Goal: Information Seeking & Learning: Learn about a topic

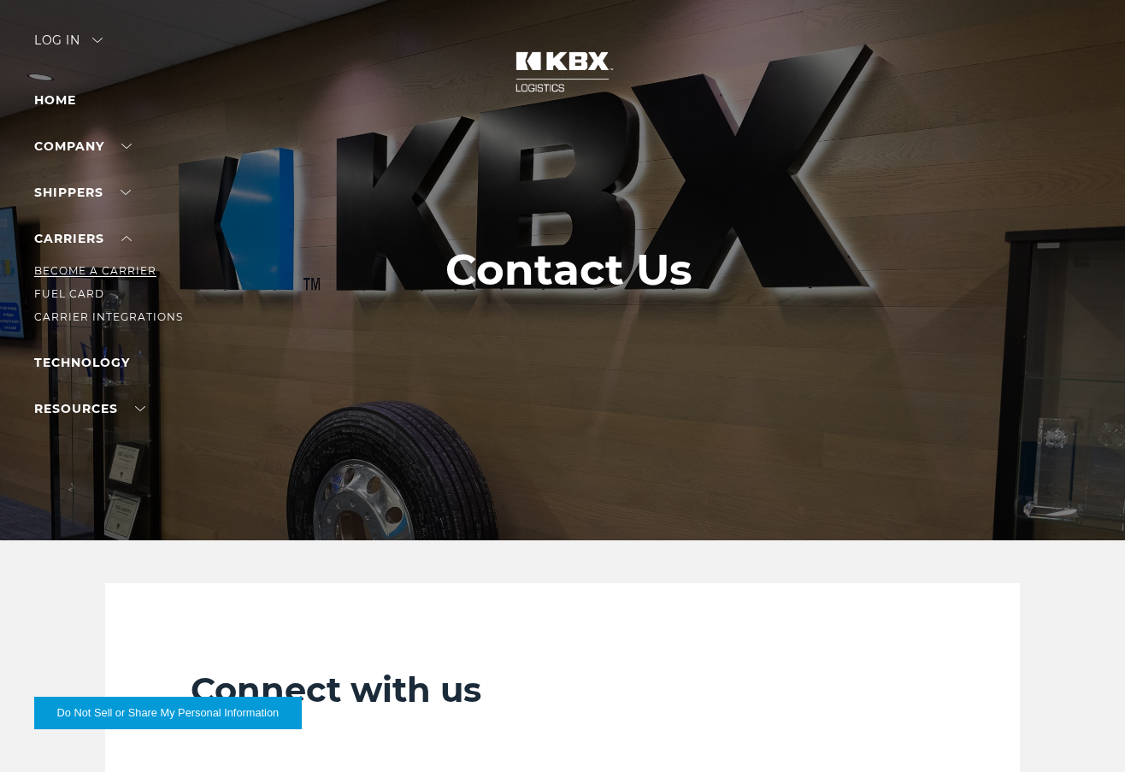
click at [102, 268] on link "Become a Carrier" at bounding box center [95, 270] width 122 height 13
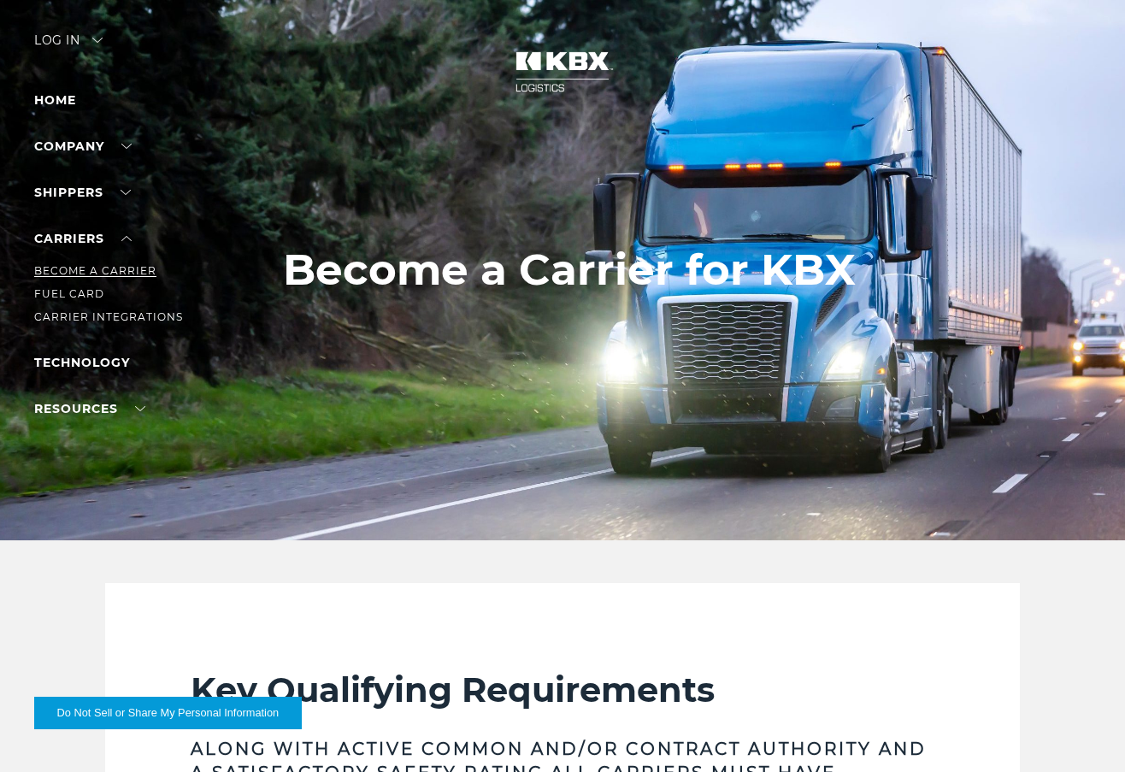
click at [84, 269] on link "Become a Carrier" at bounding box center [95, 270] width 122 height 13
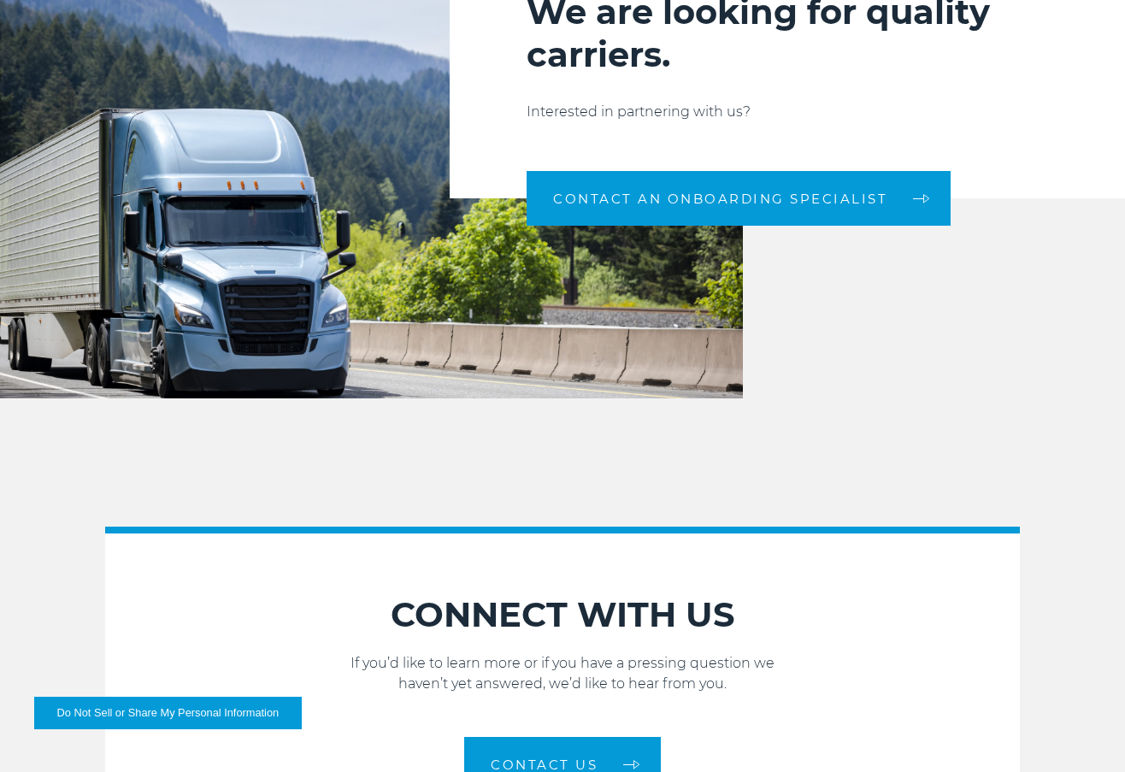
scroll to position [1966, 0]
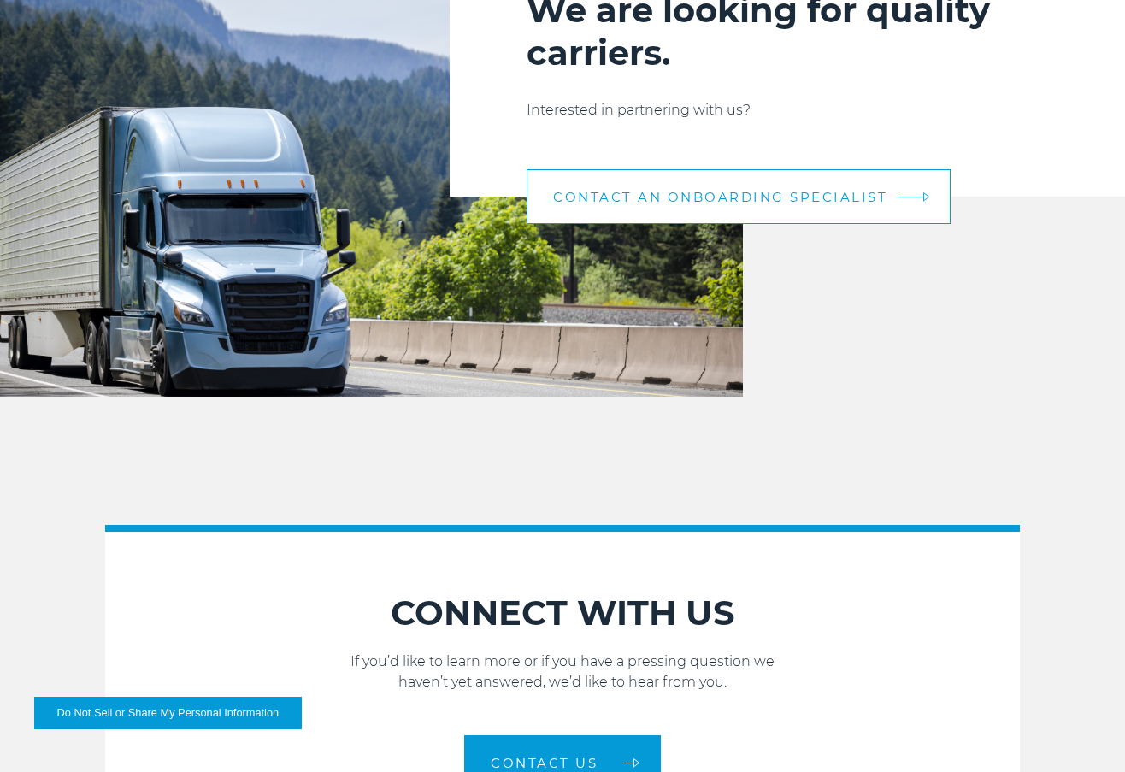
click at [758, 209] on link "CONTACT AN ONBOARDING SPECIALIST" at bounding box center [739, 196] width 424 height 55
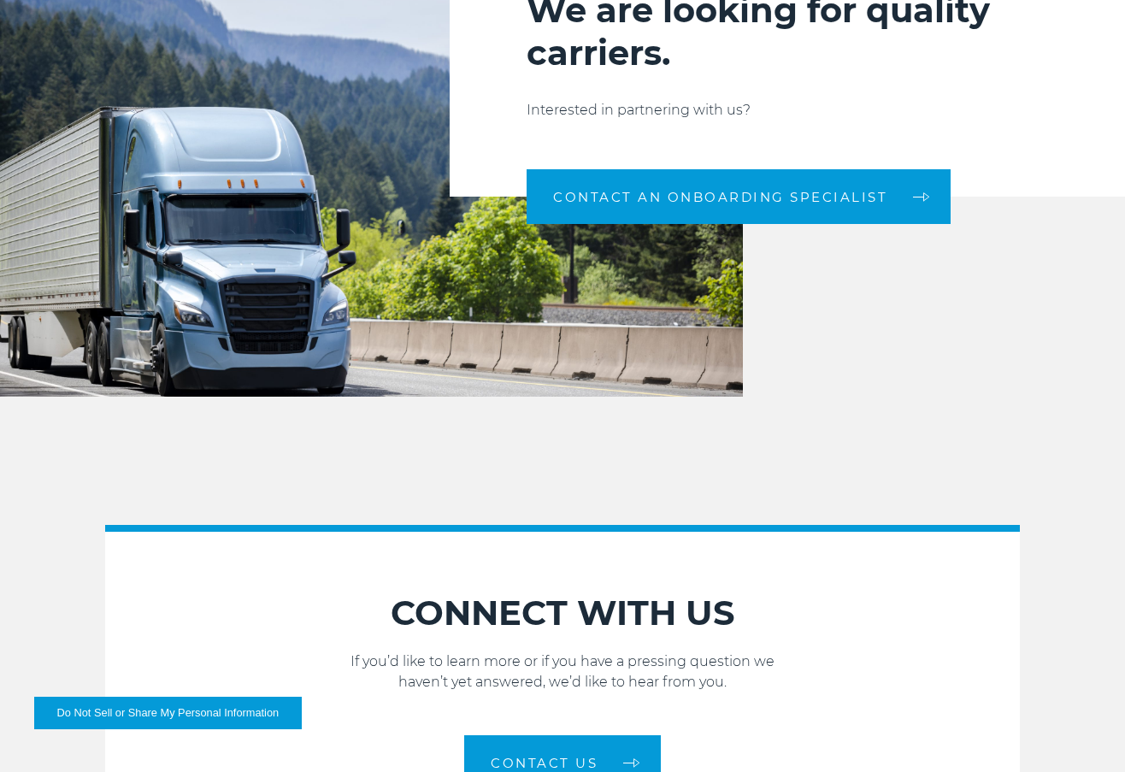
click at [991, 56] on h2 "We are looking for quality carriers." at bounding box center [788, 31] width 522 height 85
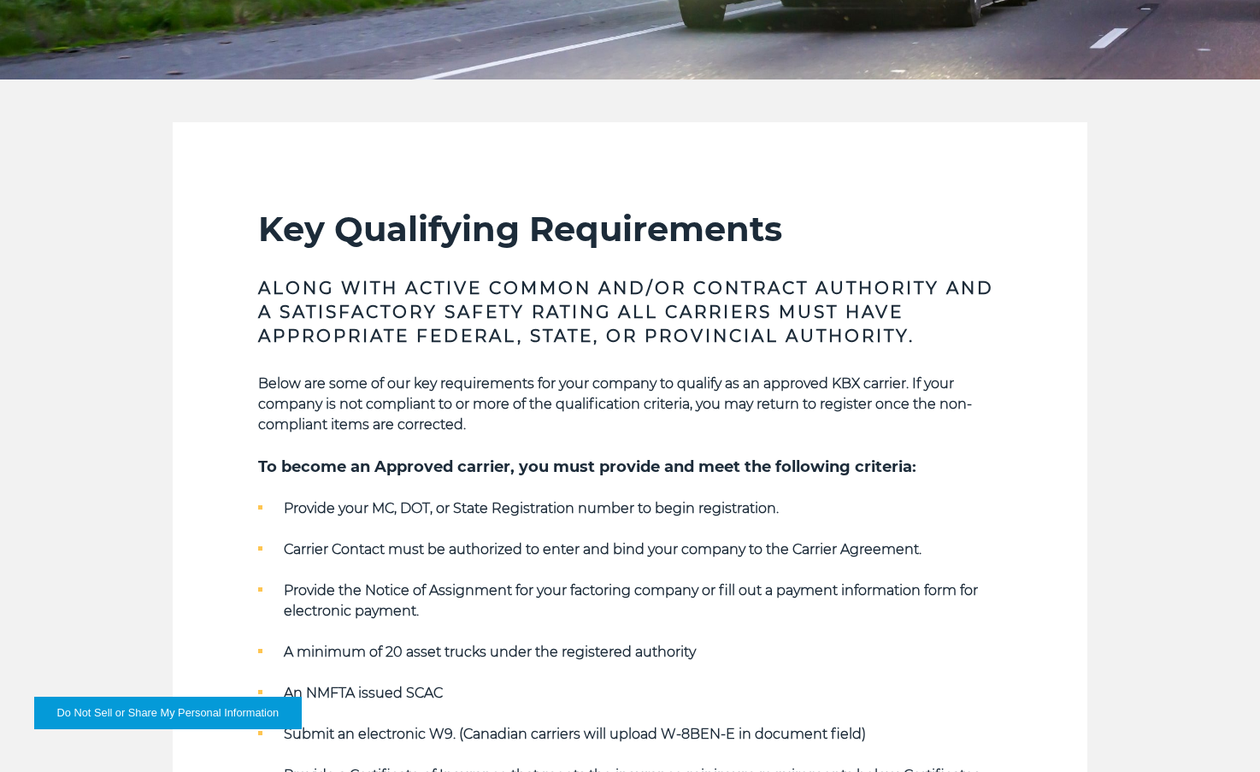
scroll to position [0, 0]
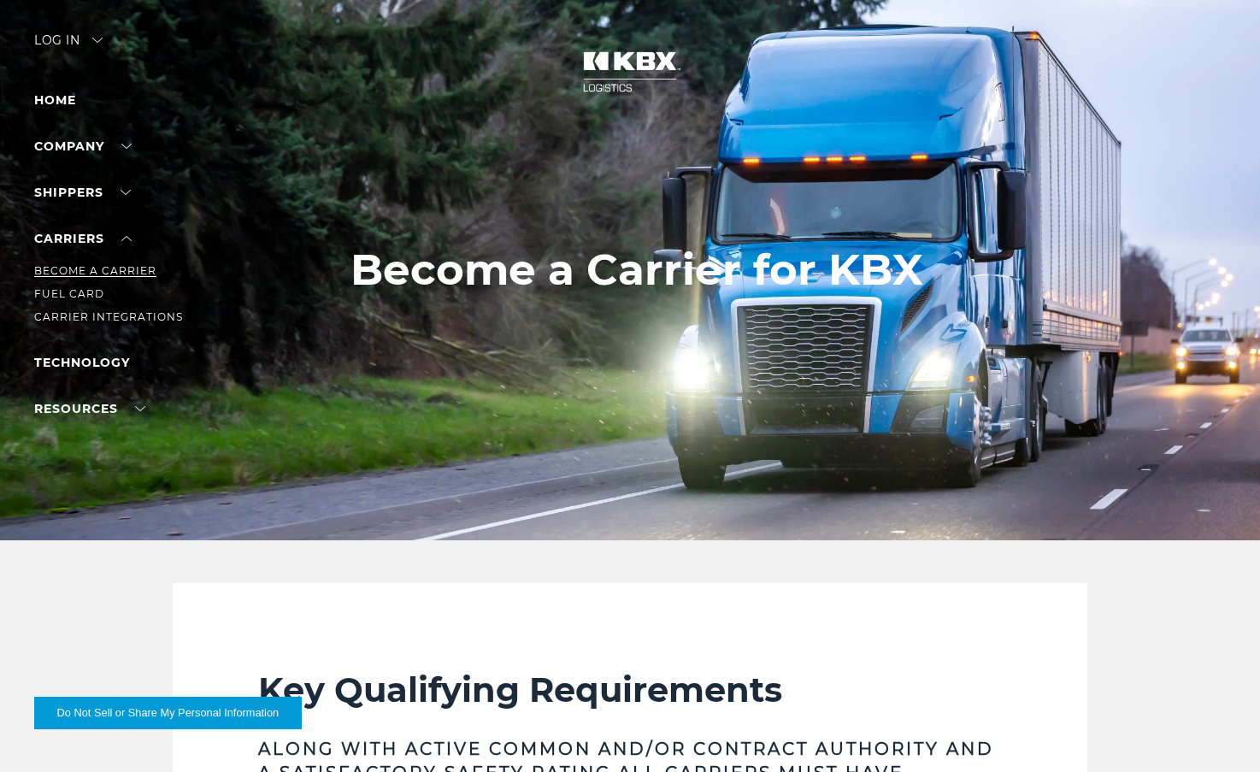
click at [92, 270] on link "Become a Carrier" at bounding box center [95, 270] width 122 height 13
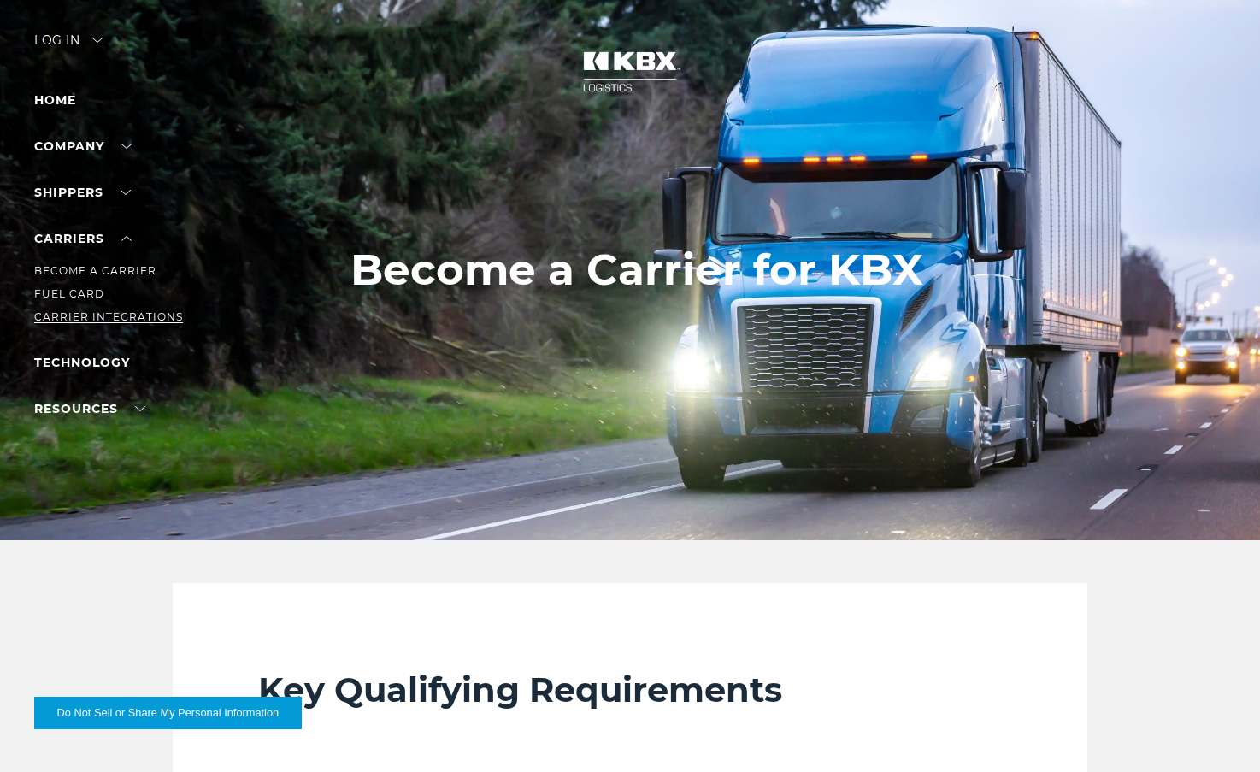
click at [73, 311] on link "Carrier Integrations" at bounding box center [108, 316] width 149 height 13
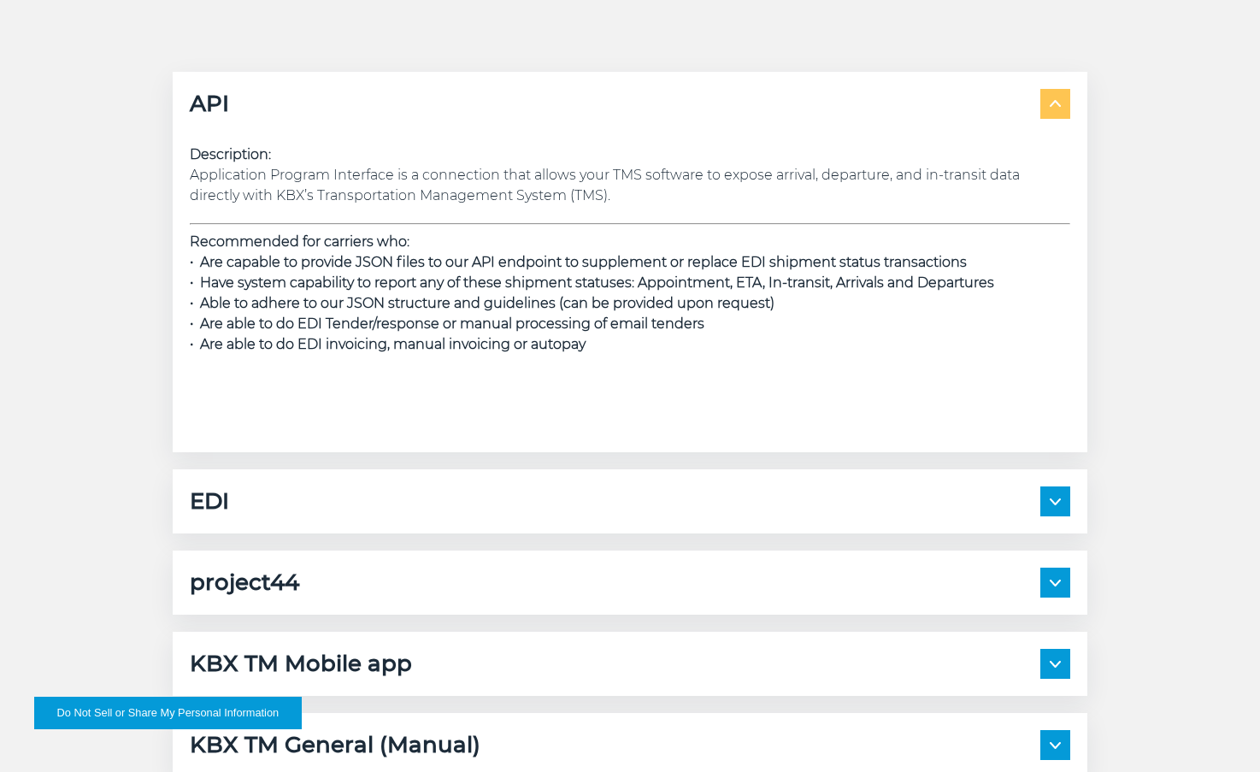
scroll to position [2394, 0]
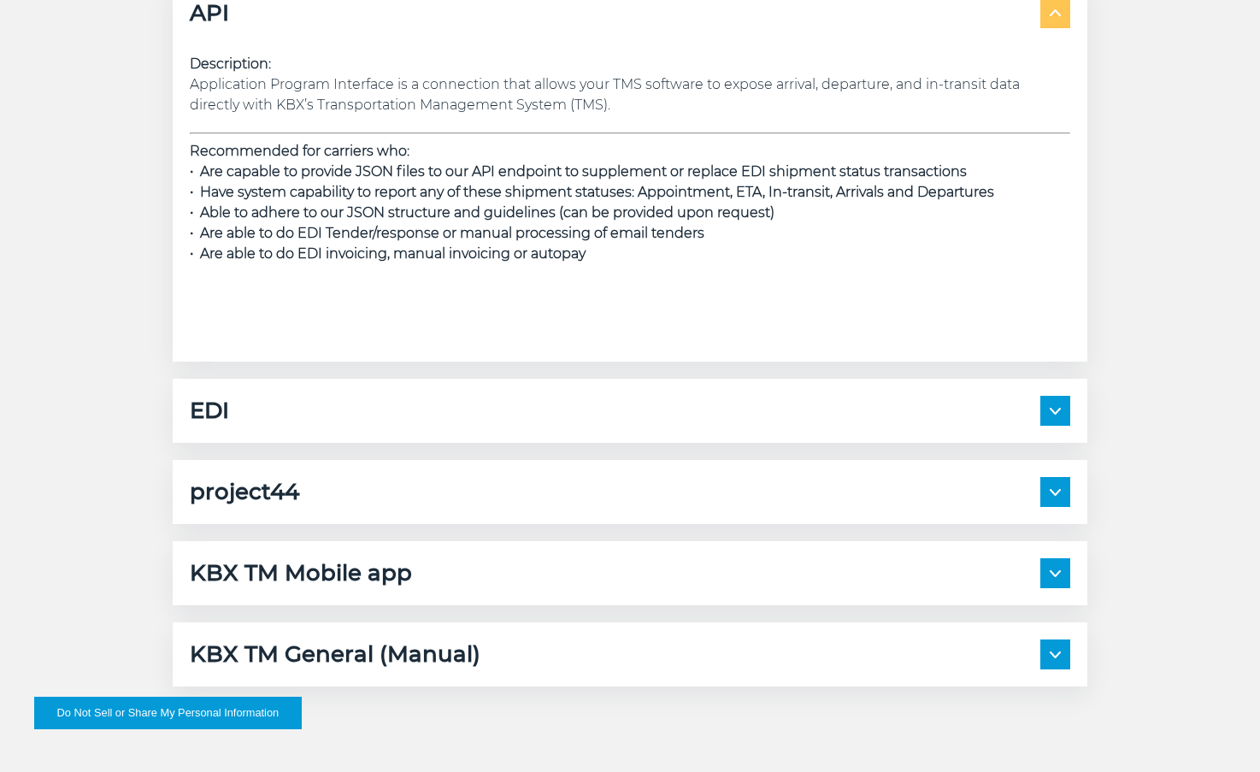
click at [1061, 405] on span at bounding box center [1055, 411] width 30 height 30
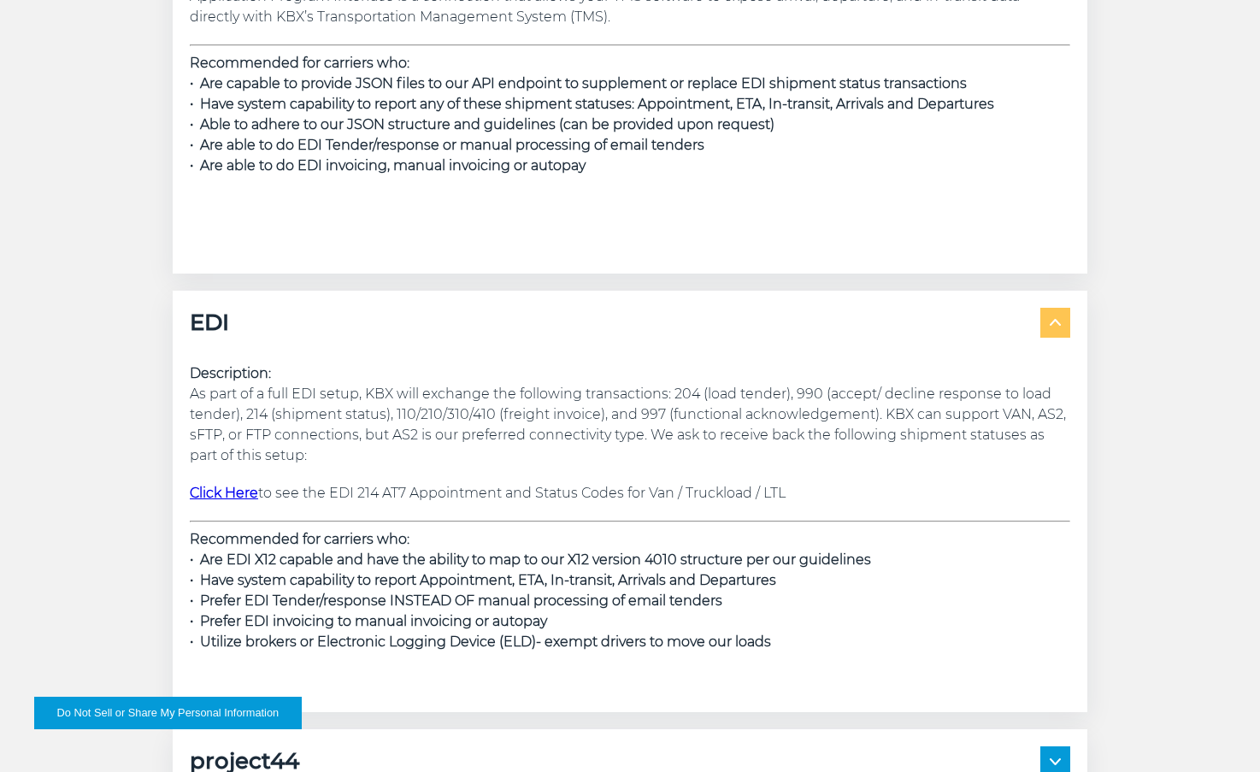
scroll to position [2479, 0]
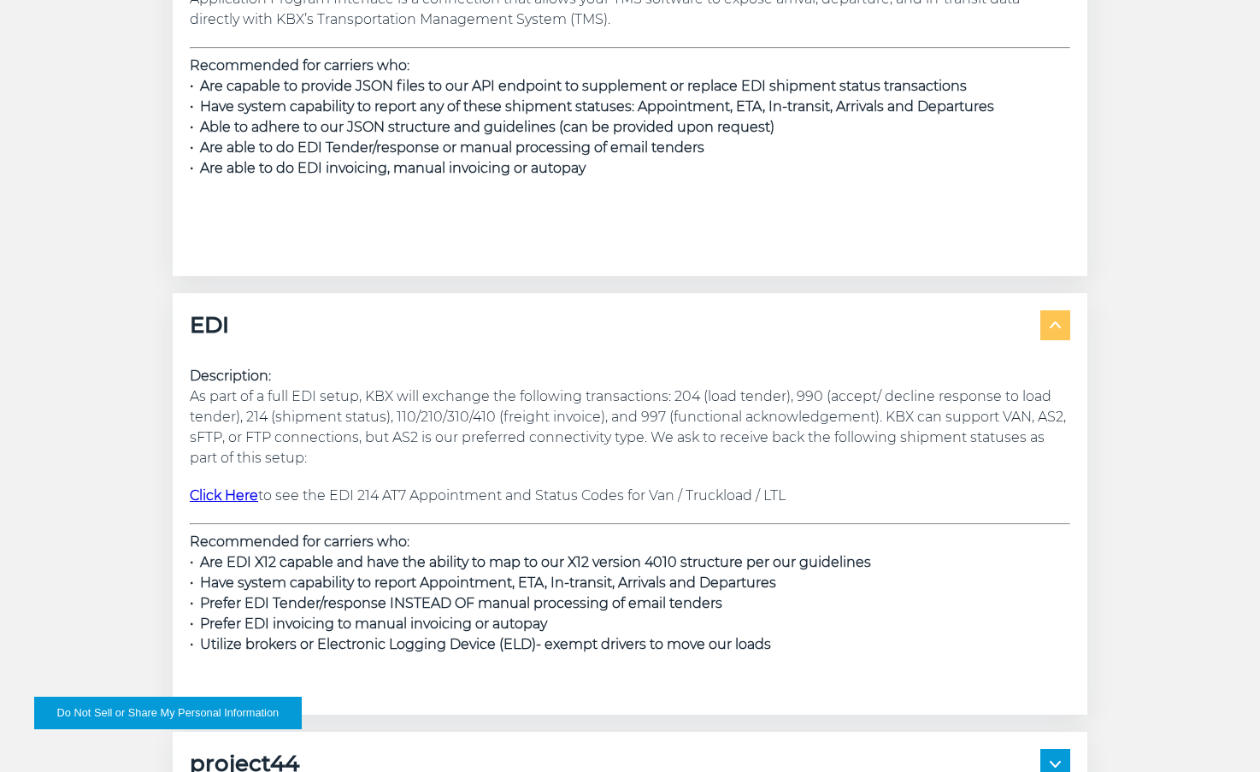
click at [222, 492] on strong "Click Here" at bounding box center [224, 495] width 68 height 16
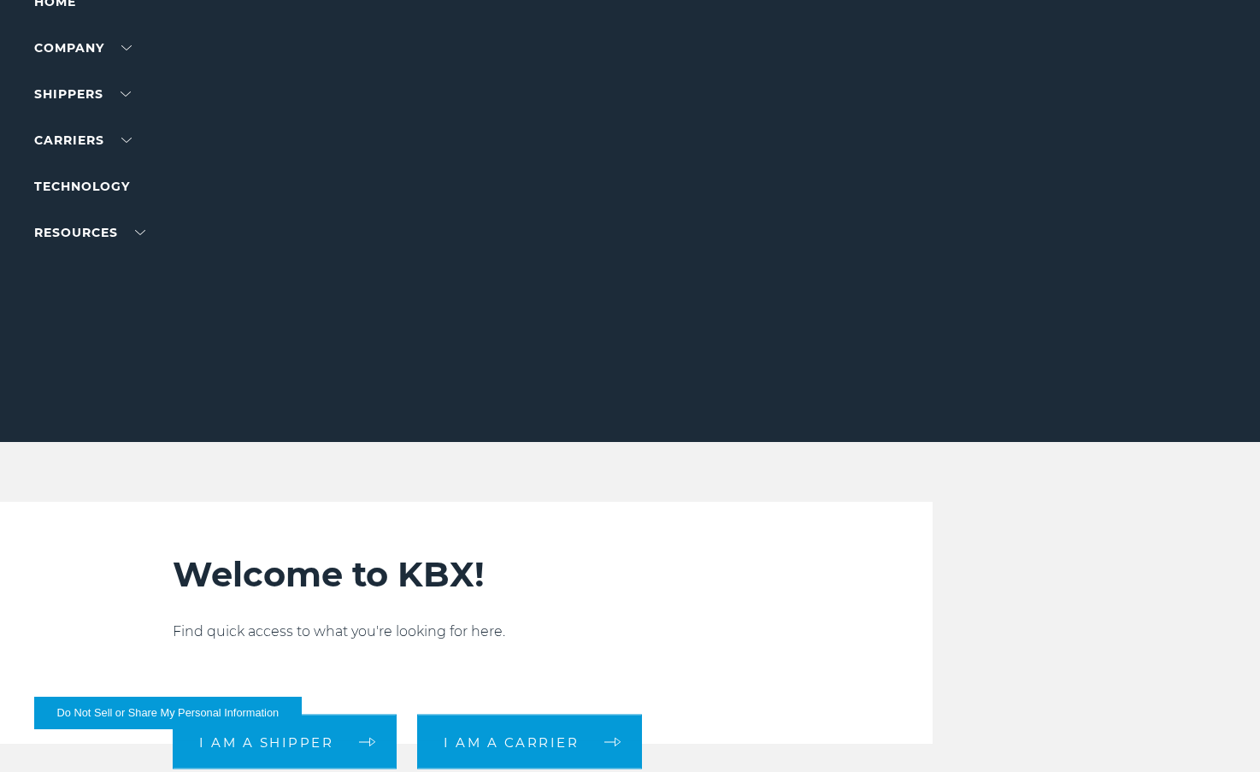
scroll to position [256, 0]
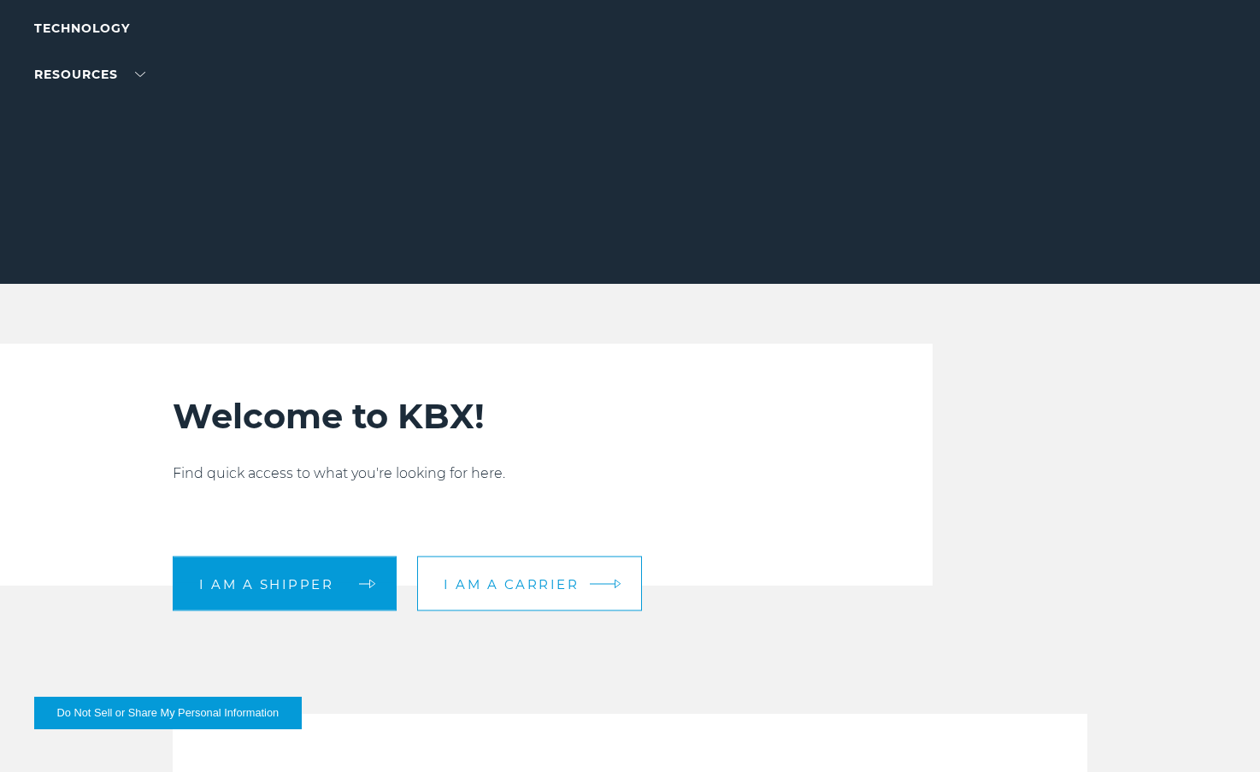
click at [555, 575] on link "I am a carrier" at bounding box center [529, 584] width 225 height 55
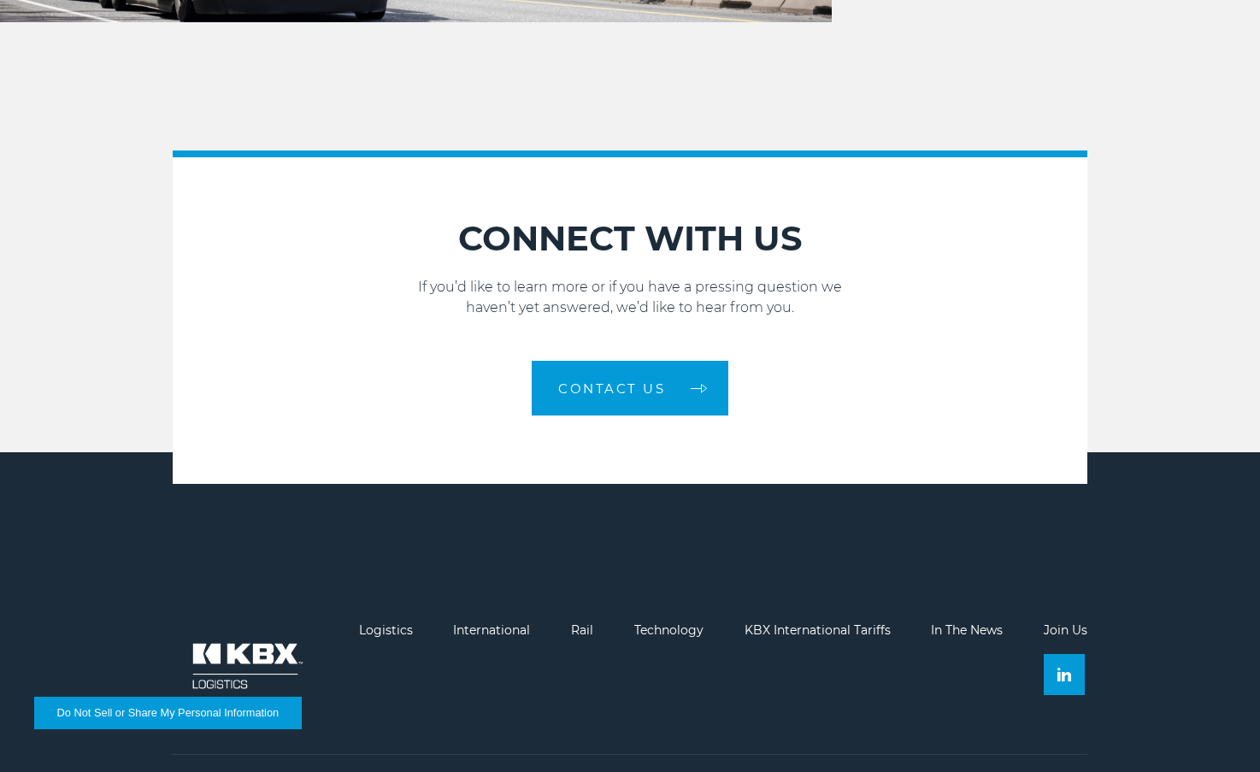
scroll to position [2442, 0]
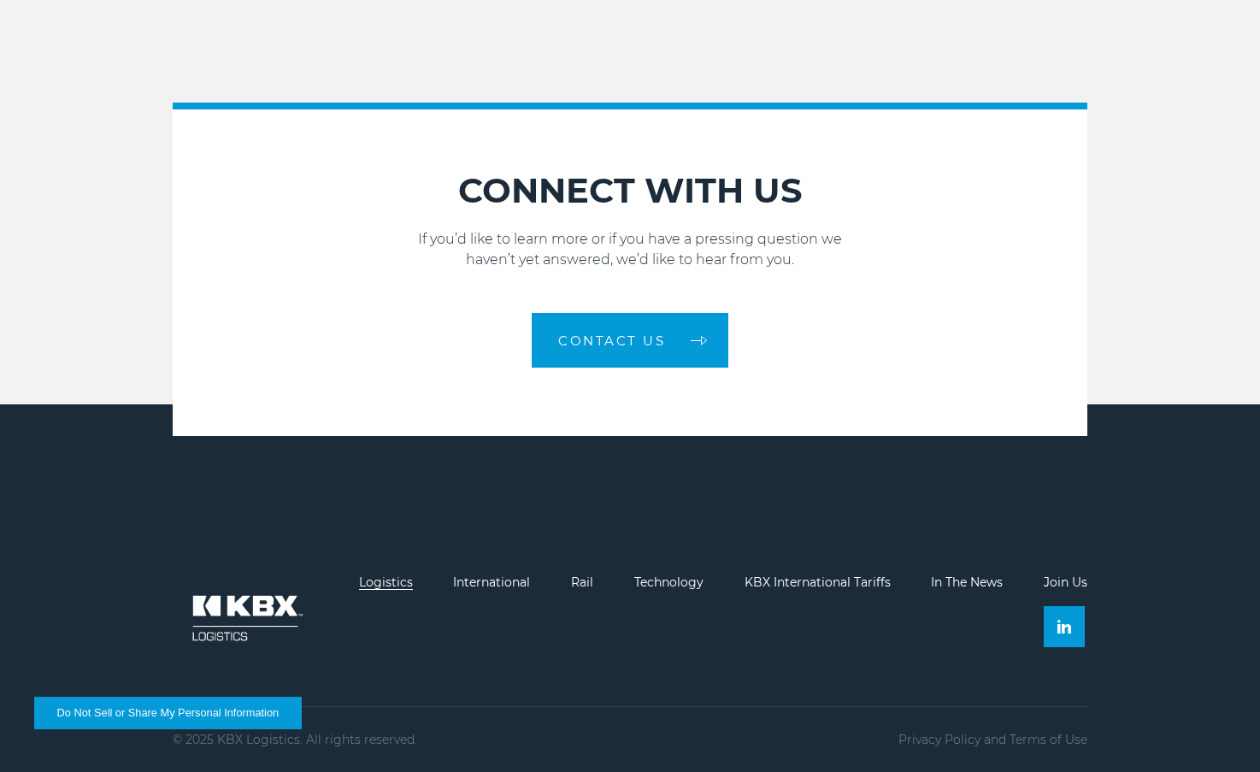
click at [382, 583] on link "Logistics" at bounding box center [386, 582] width 54 height 15
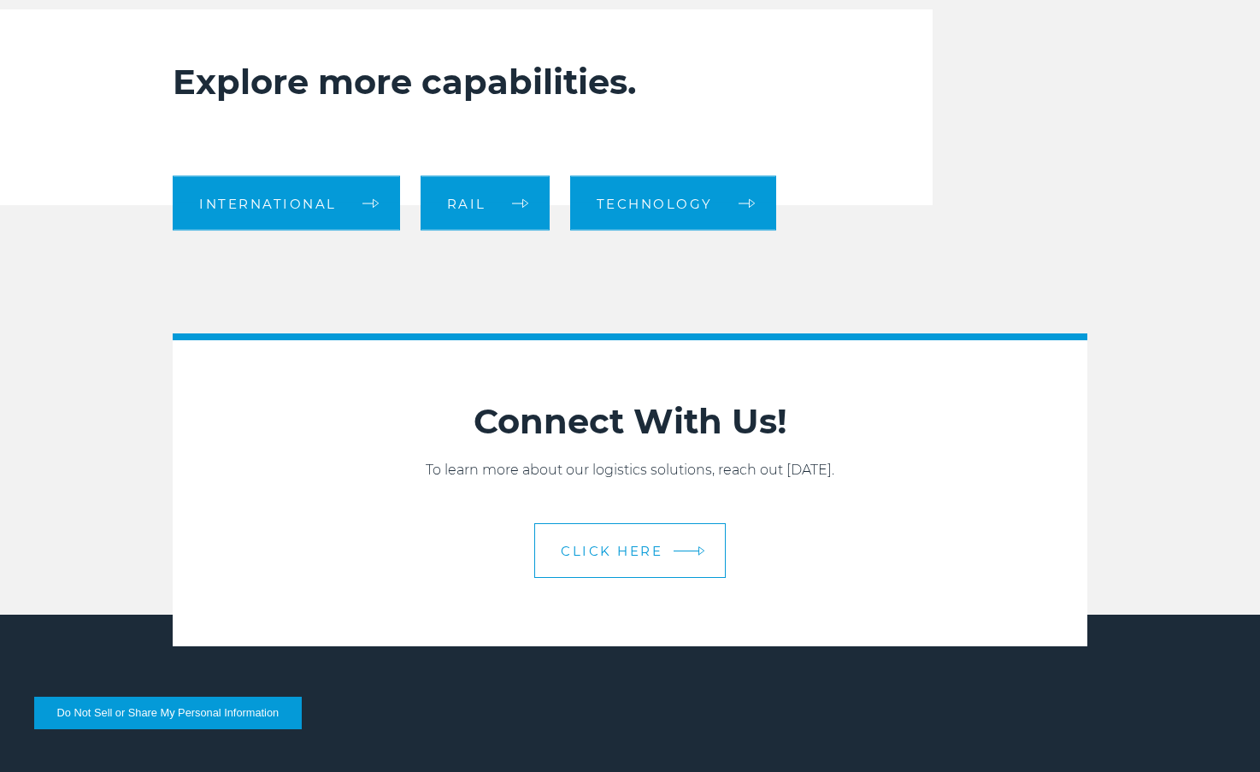
scroll to position [1710, 0]
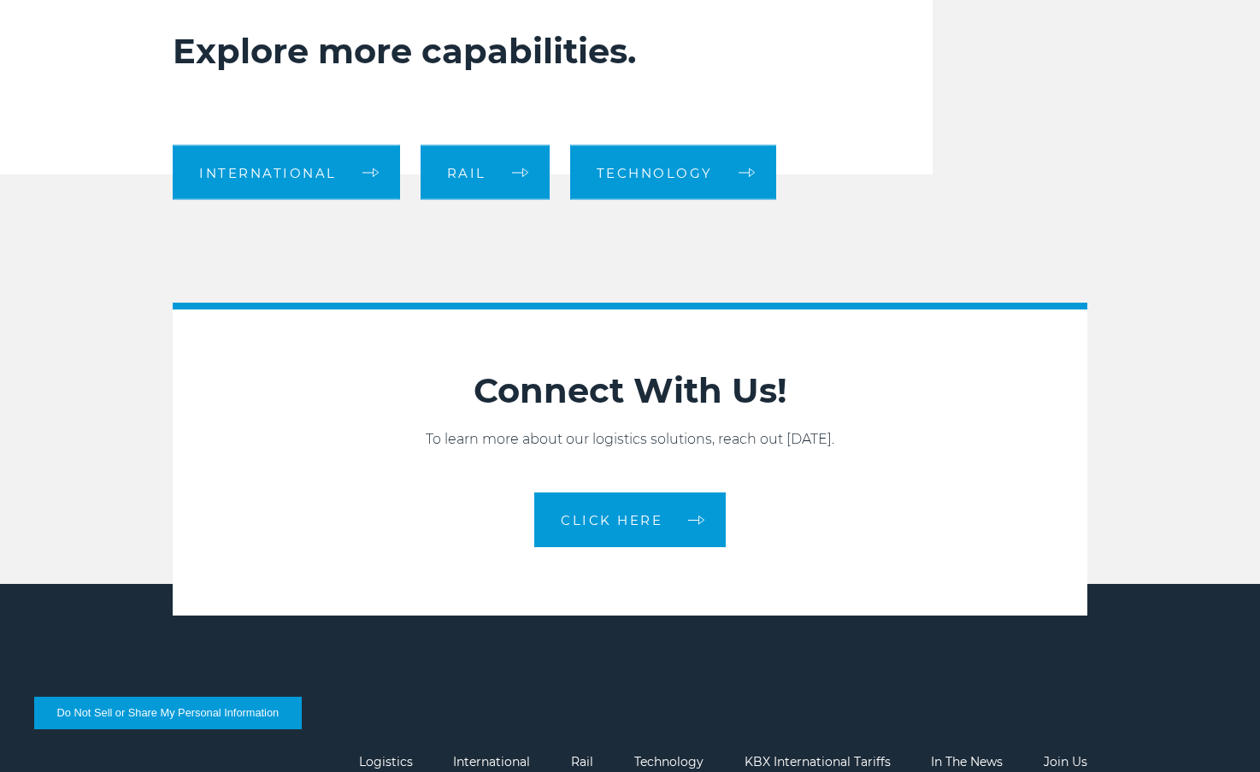
drag, startPoint x: 1051, startPoint y: 85, endPoint x: 1050, endPoint y: 77, distance: 8.6
click at [1051, 85] on div "Explore more capabilities. International Rail Technology" at bounding box center [630, 77] width 940 height 196
